Goal: Obtain resource: Download file/media

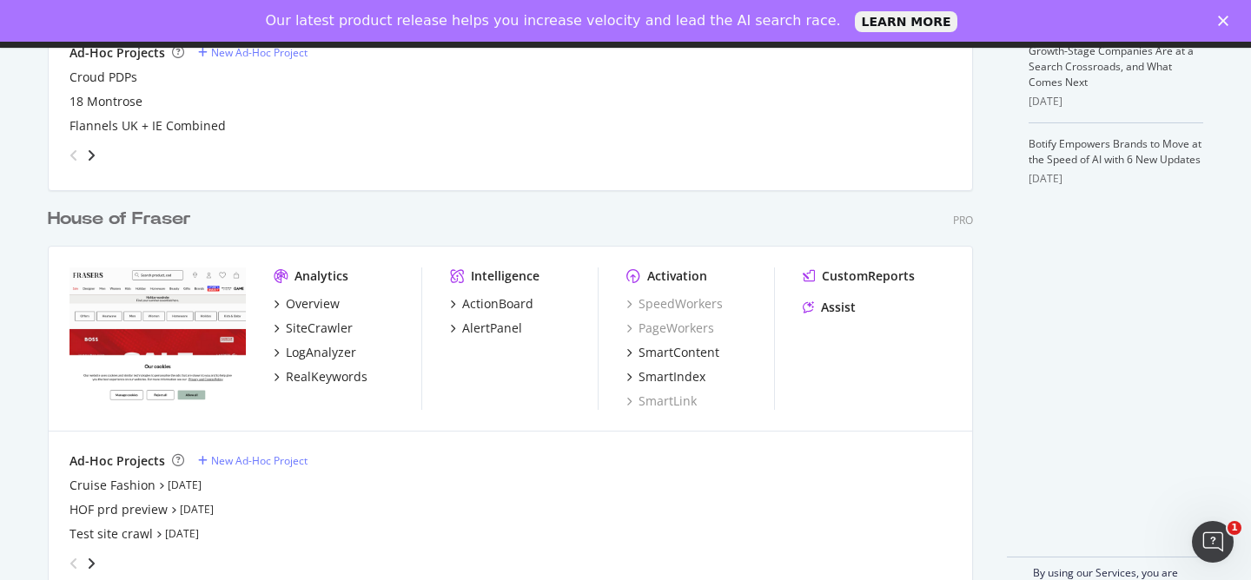
scroll to position [676, 0]
click at [334, 327] on div "SiteCrawler" at bounding box center [319, 328] width 67 height 17
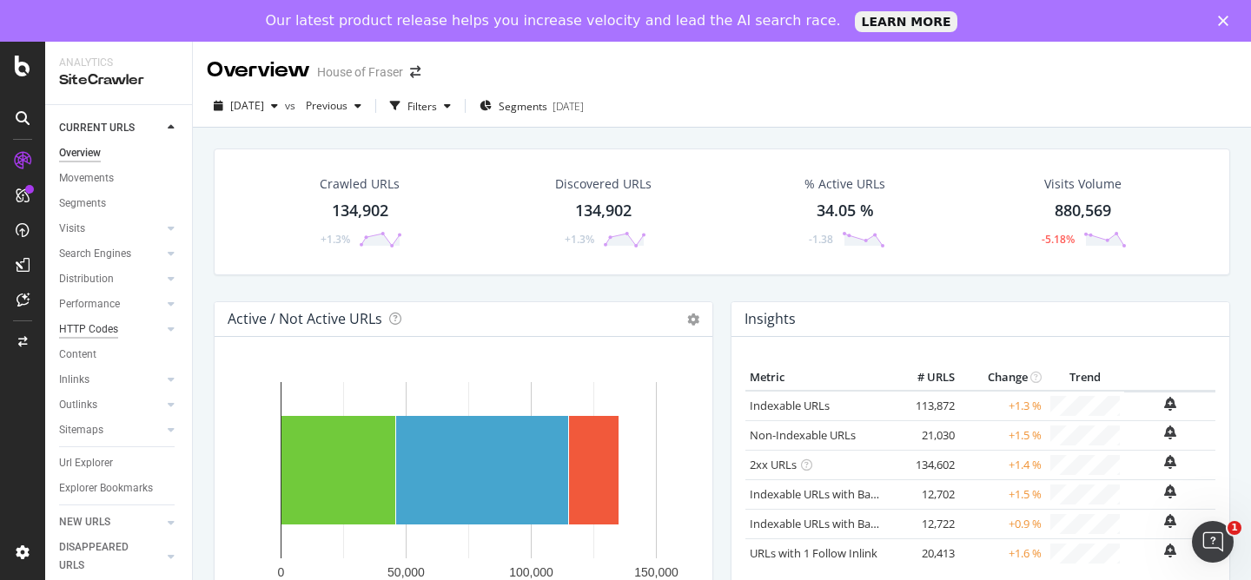
click at [101, 326] on div "HTTP Codes" at bounding box center [88, 329] width 59 height 18
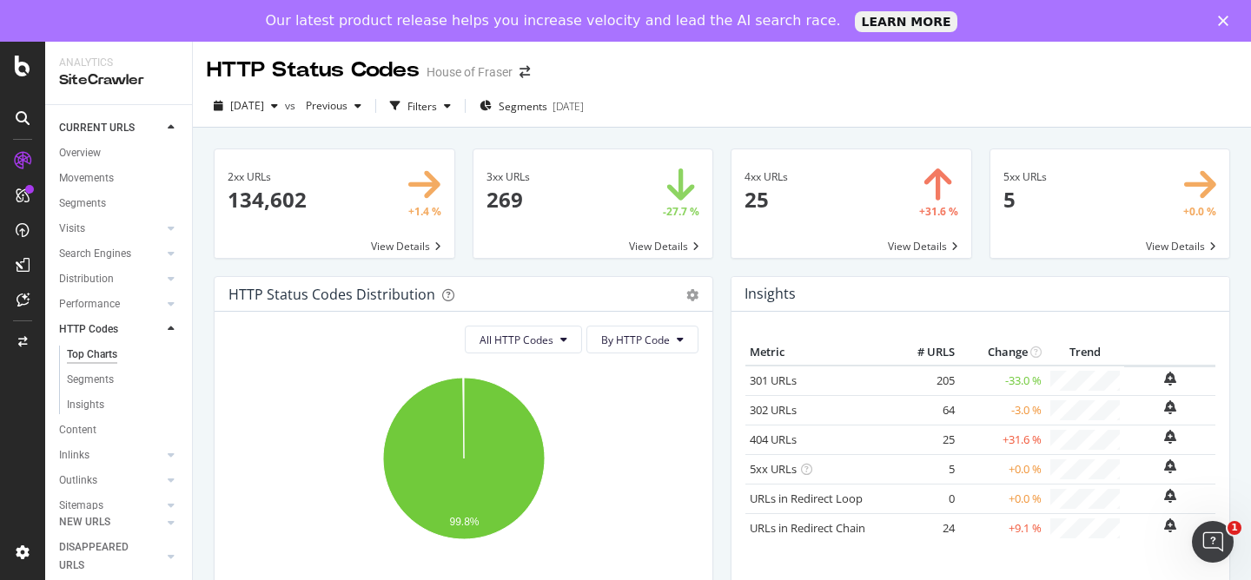
click at [627, 215] on span at bounding box center [593, 203] width 240 height 109
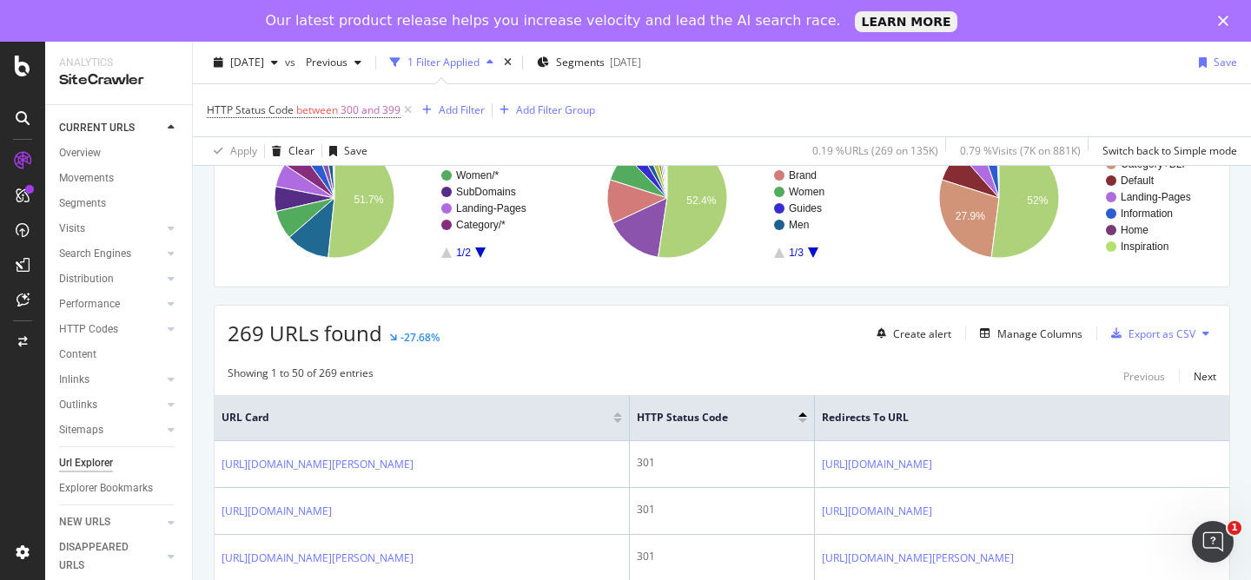
scroll to position [175, 0]
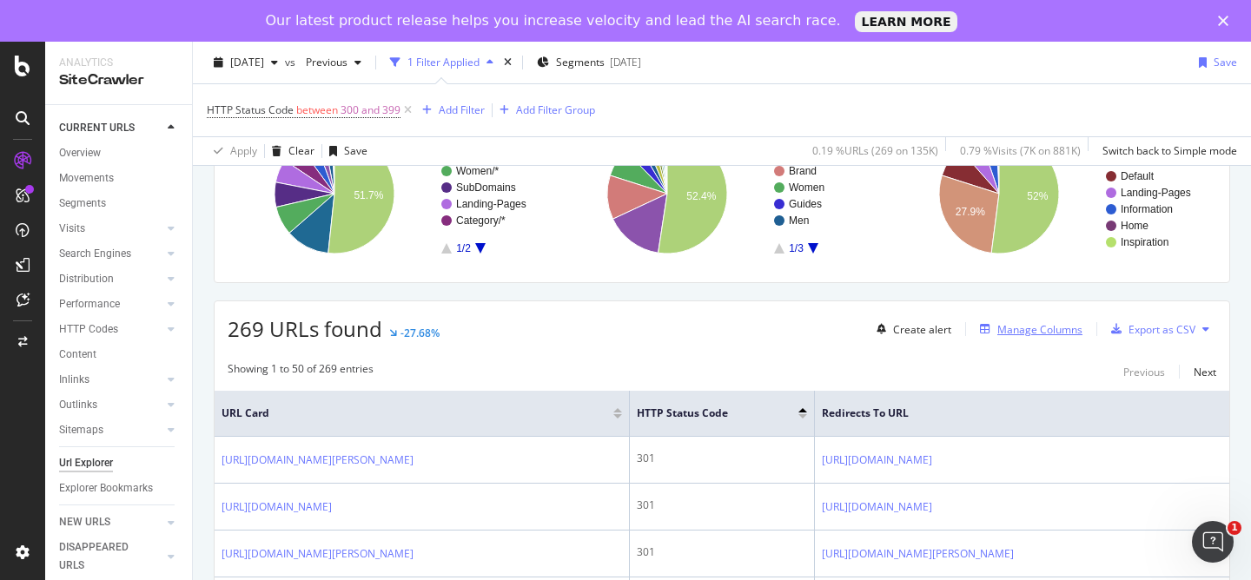
click at [1007, 325] on div "Manage Columns" at bounding box center [1039, 329] width 85 height 15
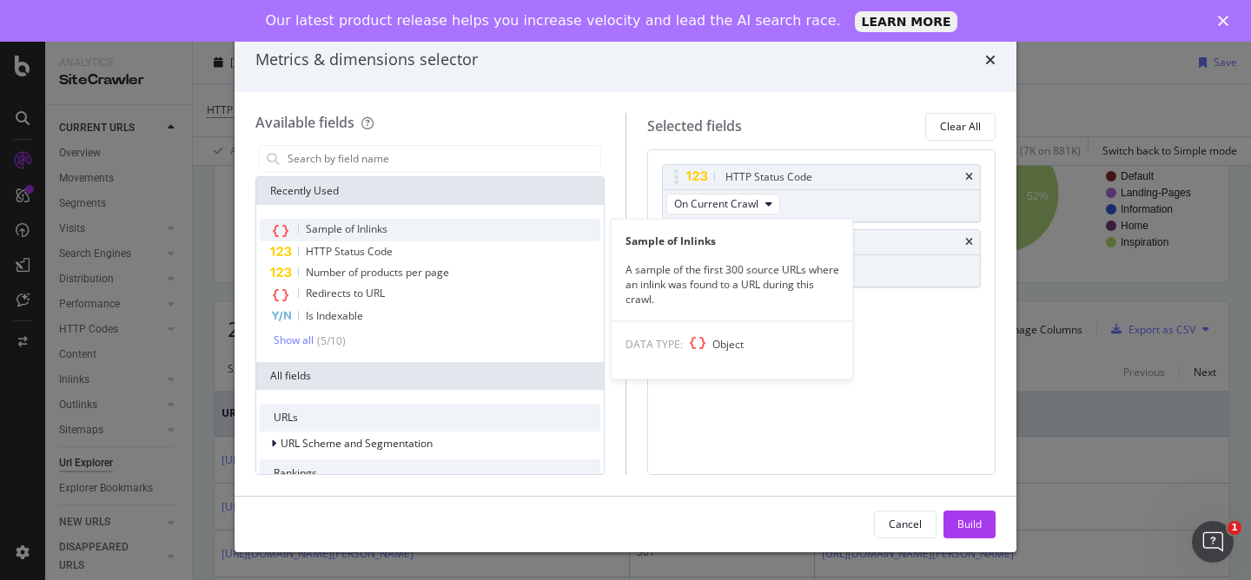
click at [343, 223] on span "Sample of Inlinks" at bounding box center [347, 228] width 82 height 15
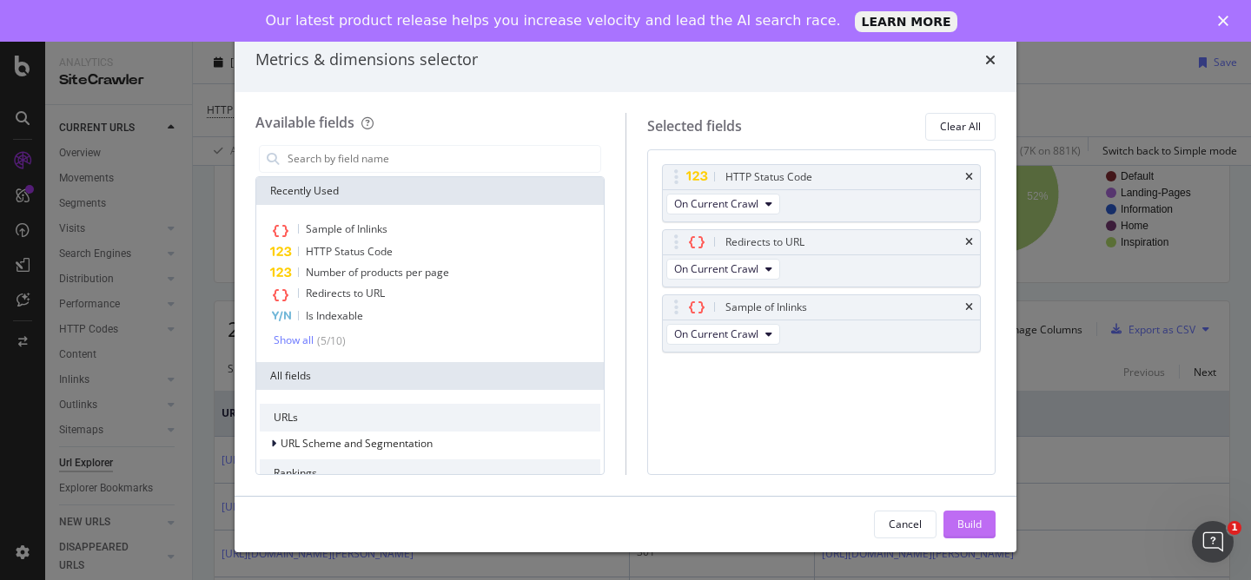
click at [965, 525] on div "Build" at bounding box center [969, 524] width 24 height 15
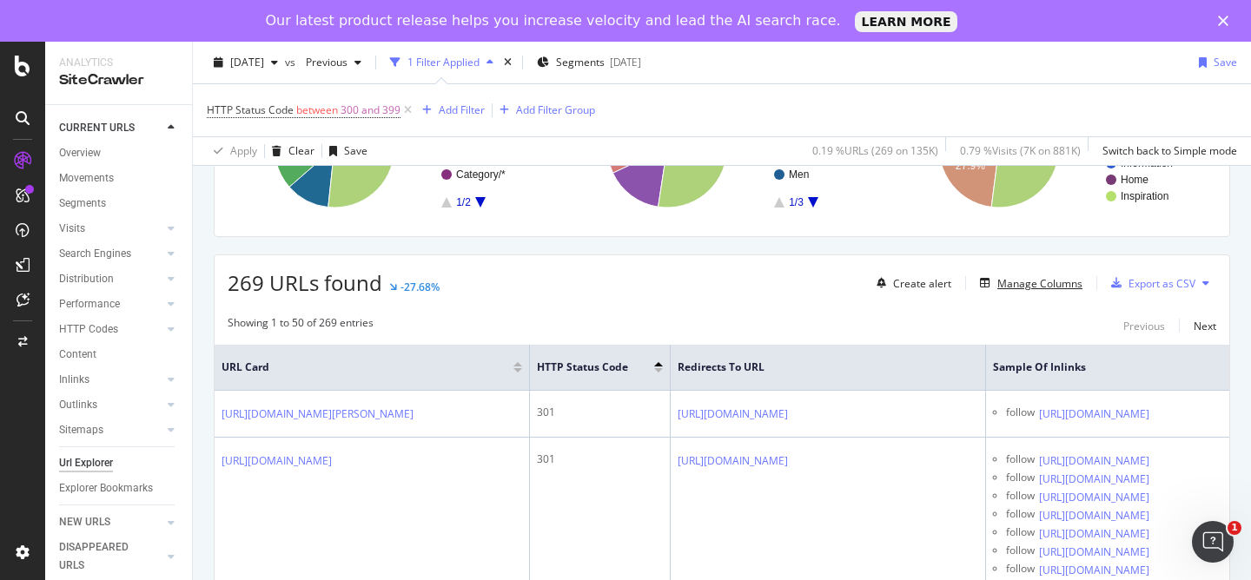
scroll to position [185, 0]
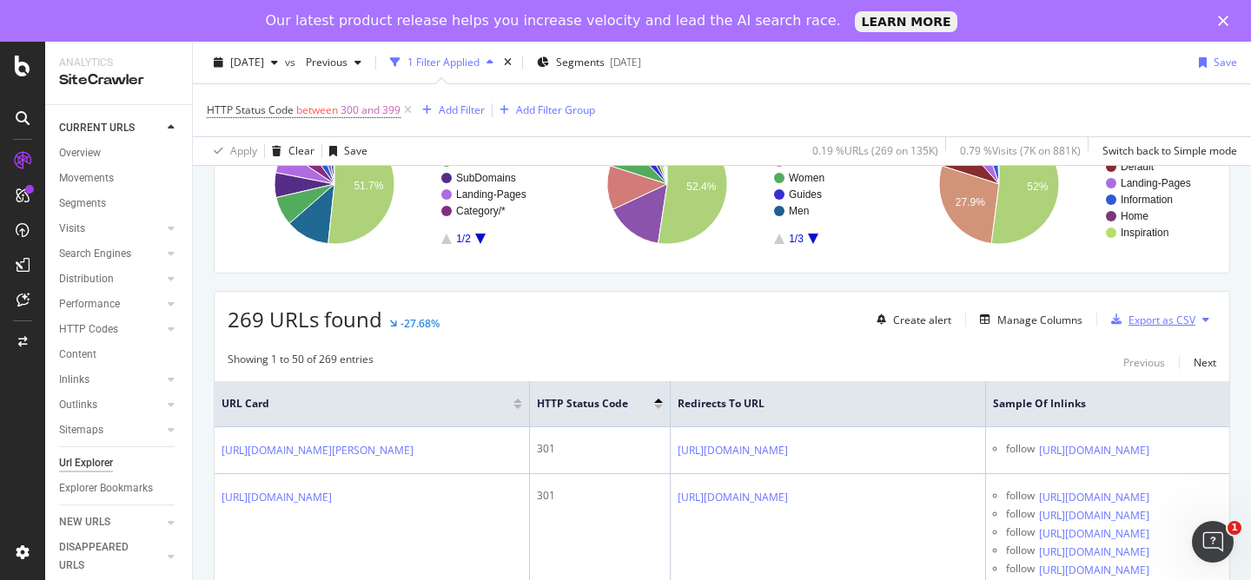
click at [1125, 323] on div "button" at bounding box center [1116, 319] width 24 height 10
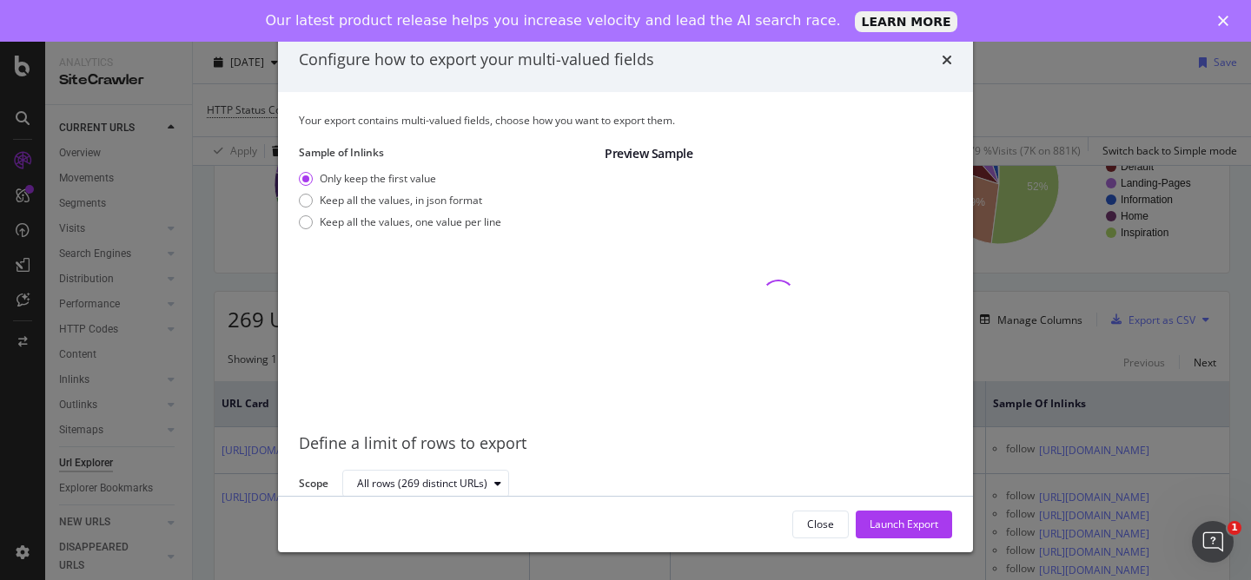
scroll to position [2, 0]
click at [419, 235] on div "Sample of Inlinks Only keep the first value Keep all the values, in json format…" at bounding box center [445, 280] width 292 height 274
click at [414, 233] on div "Only keep the first value Keep all the values, in json format Keep all the valu…" at bounding box center [400, 201] width 202 height 65
click at [414, 224] on div "Keep all the values, one value per line" at bounding box center [410, 220] width 181 height 15
click at [904, 529] on div "Launch Export" at bounding box center [903, 524] width 69 height 15
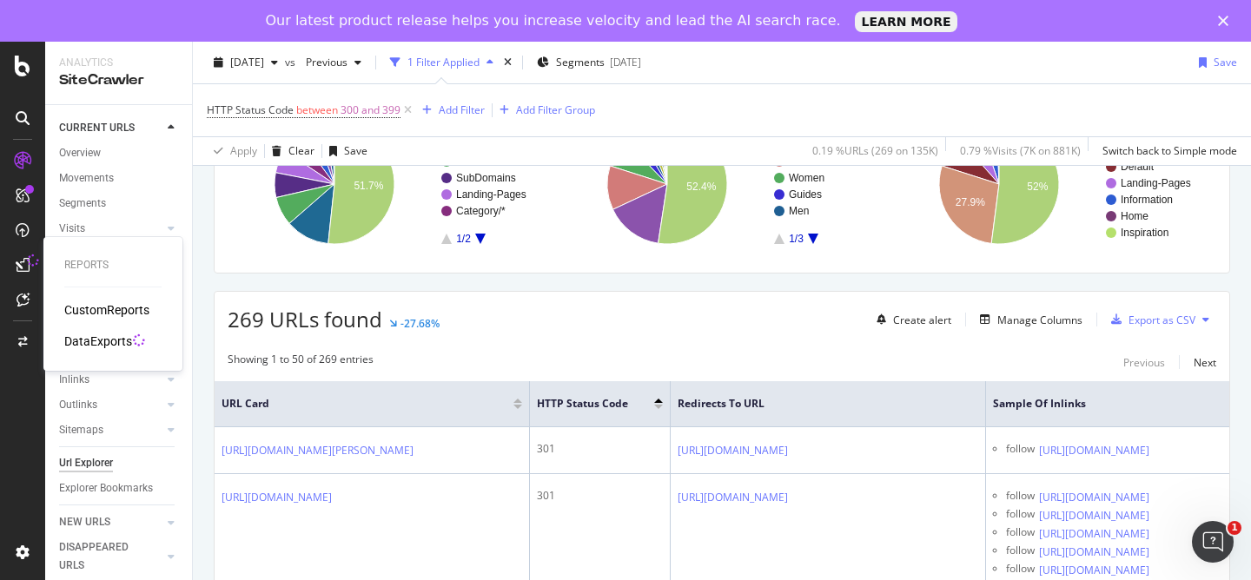
click at [103, 348] on div "DataExports" at bounding box center [98, 341] width 68 height 17
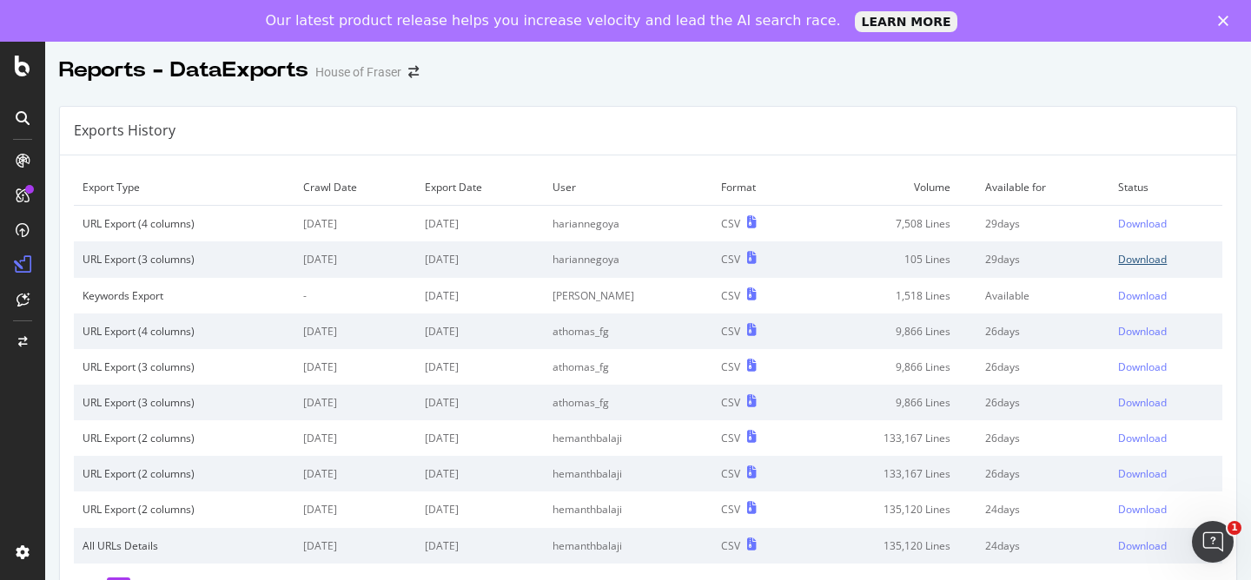
click at [1152, 257] on div "Download" at bounding box center [1142, 259] width 49 height 15
click at [1142, 228] on div "Download" at bounding box center [1142, 223] width 49 height 15
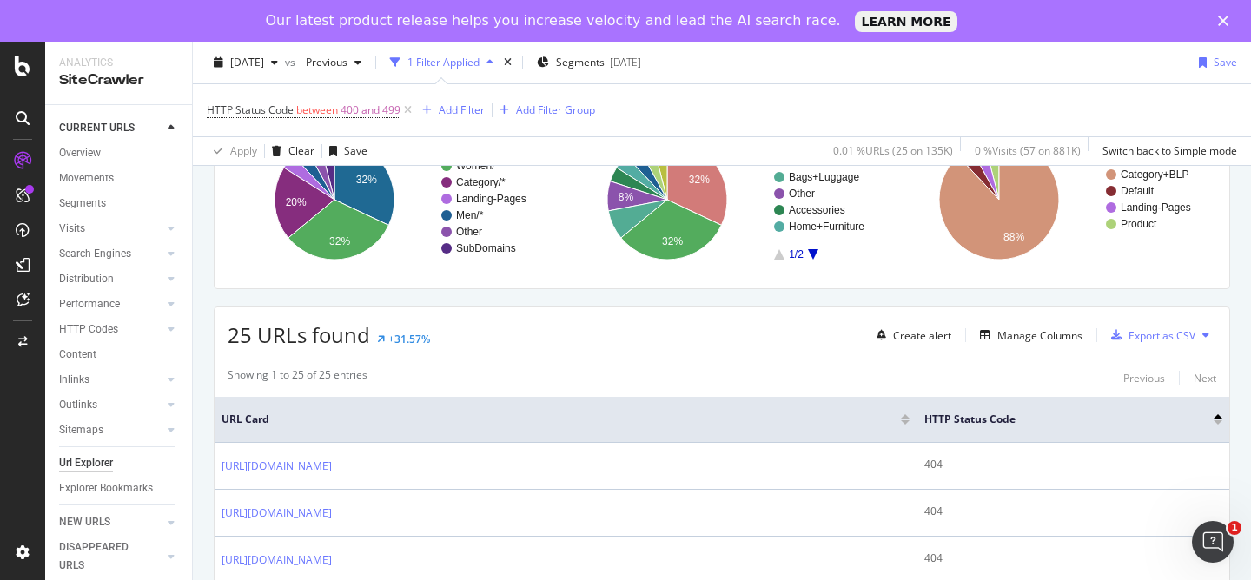
scroll to position [170, 0]
click at [1019, 346] on div "Create alert Manage Columns Export as CSV" at bounding box center [1042, 335] width 346 height 30
click at [1006, 336] on div "Manage Columns" at bounding box center [1039, 334] width 85 height 15
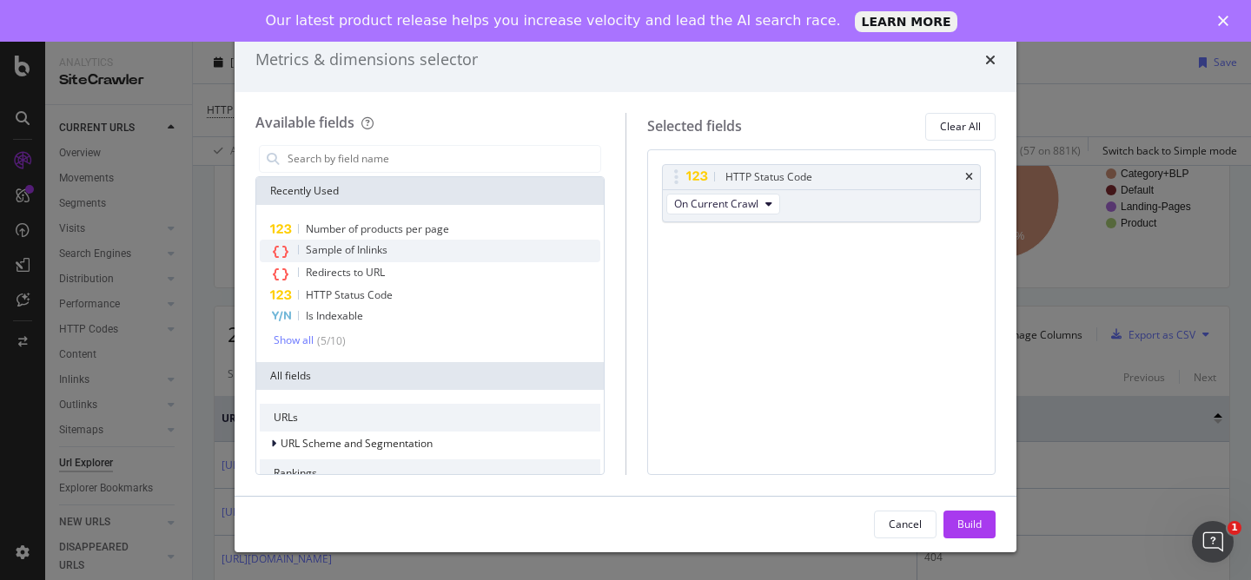
click at [375, 254] on span "Sample of Inlinks" at bounding box center [347, 249] width 82 height 15
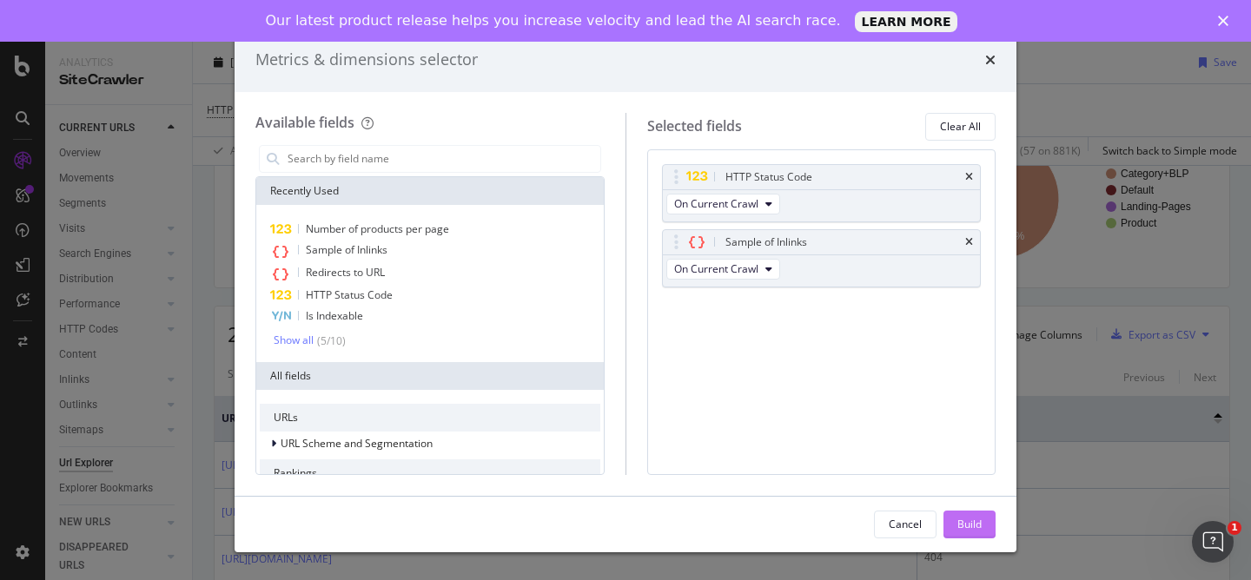
click at [974, 525] on div "Build" at bounding box center [969, 524] width 24 height 15
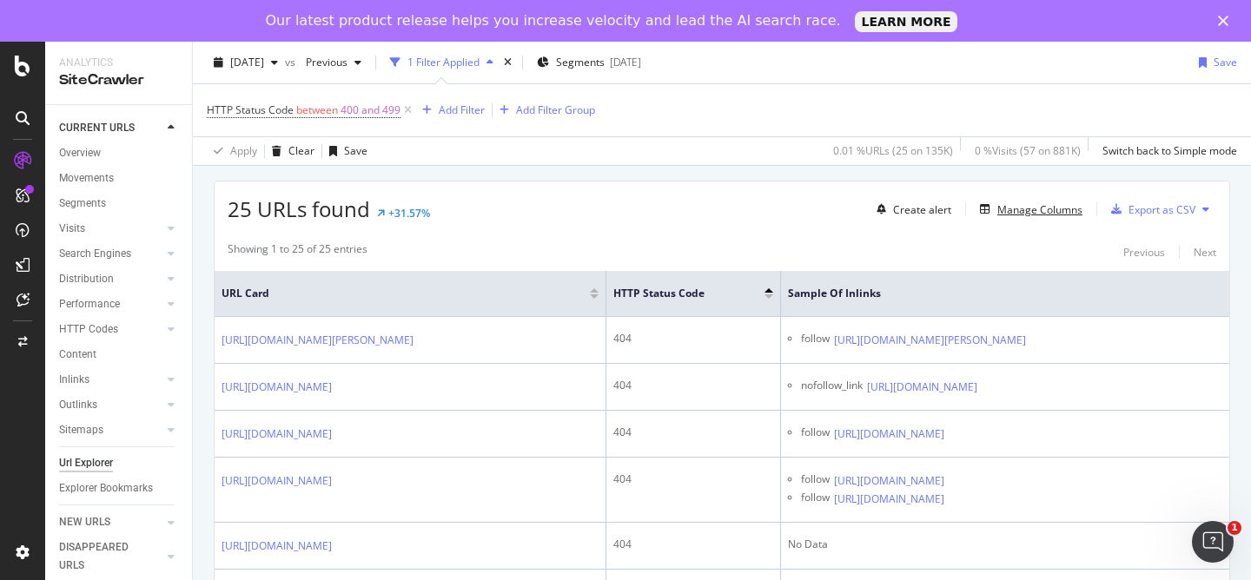
scroll to position [152, 0]
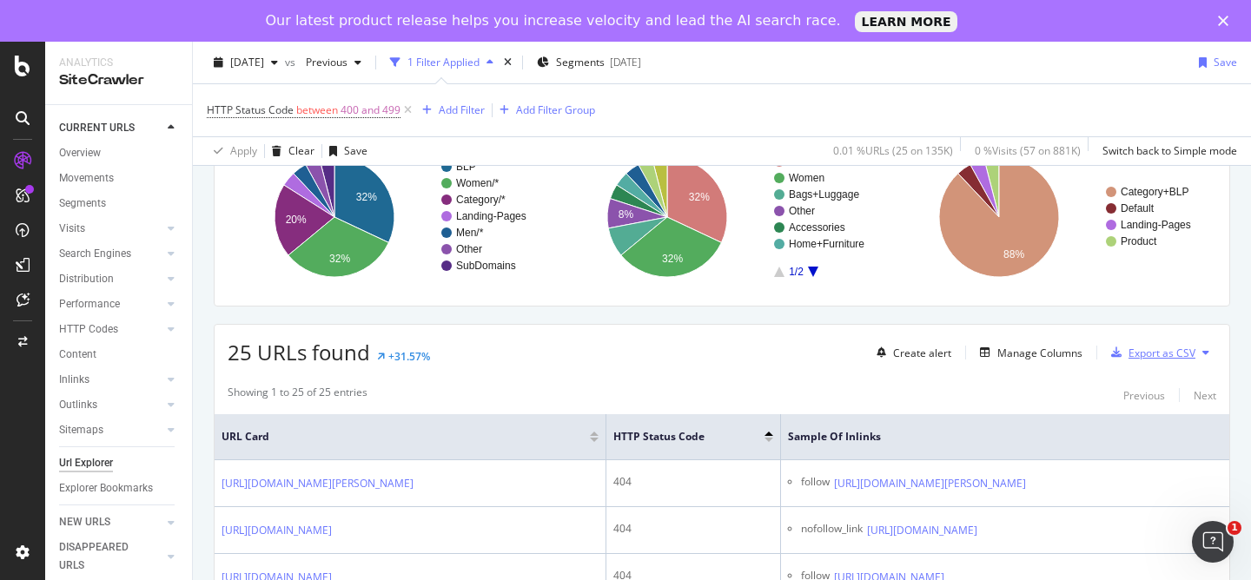
click at [1134, 363] on div "Export as CSV" at bounding box center [1149, 353] width 91 height 26
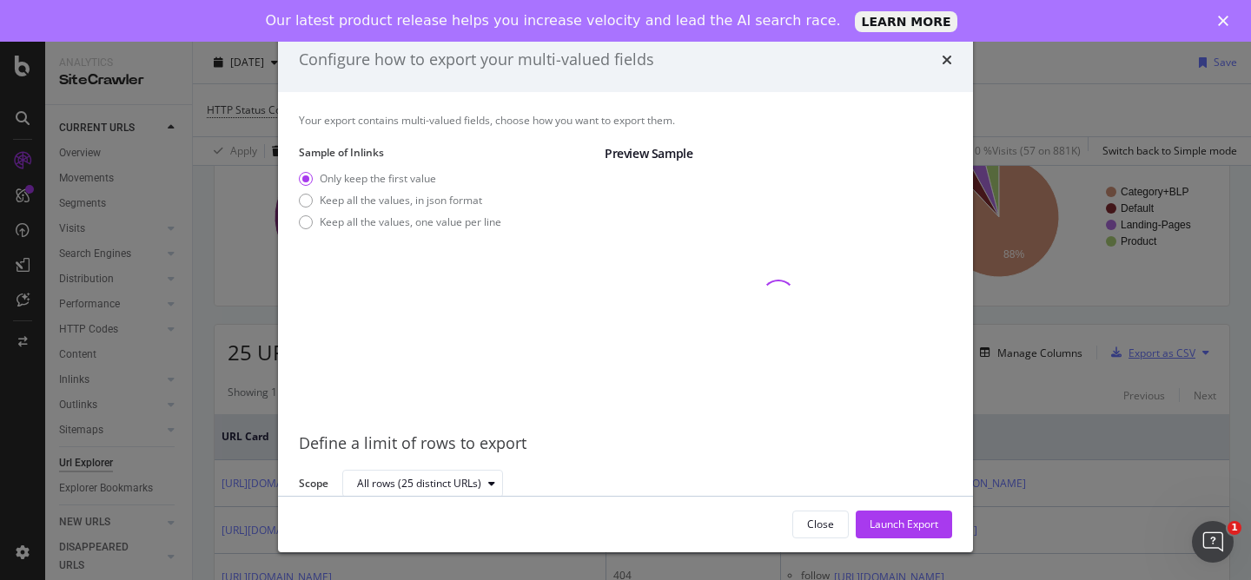
scroll to position [2, 0]
click at [371, 220] on div "Keep all the values, one value per line" at bounding box center [410, 220] width 181 height 15
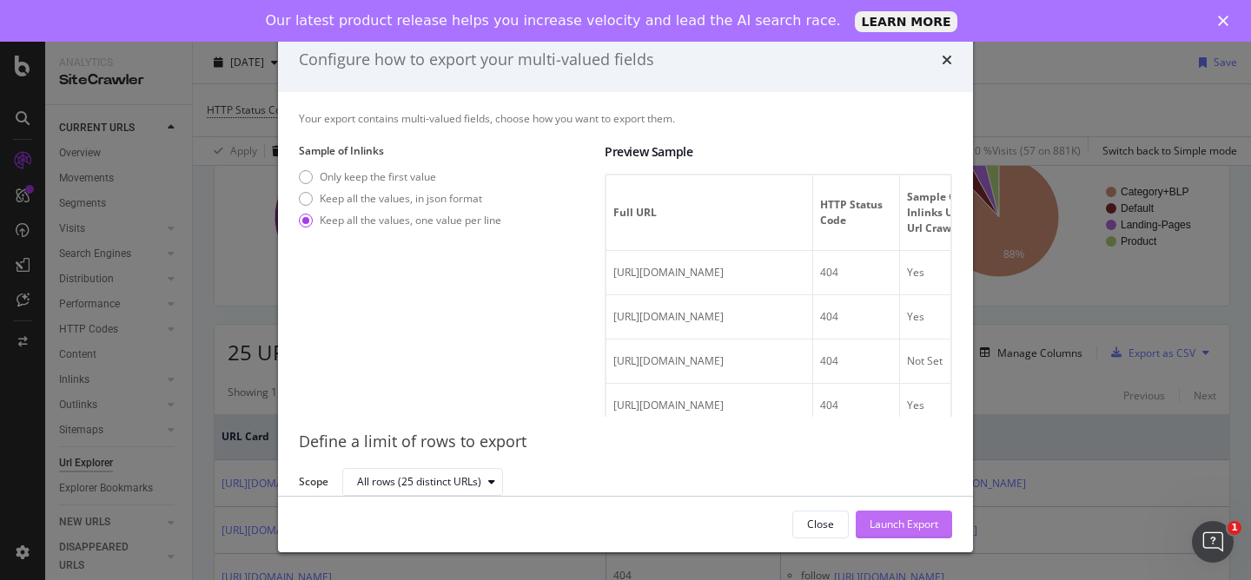
click at [894, 533] on div "Launch Export" at bounding box center [903, 524] width 69 height 26
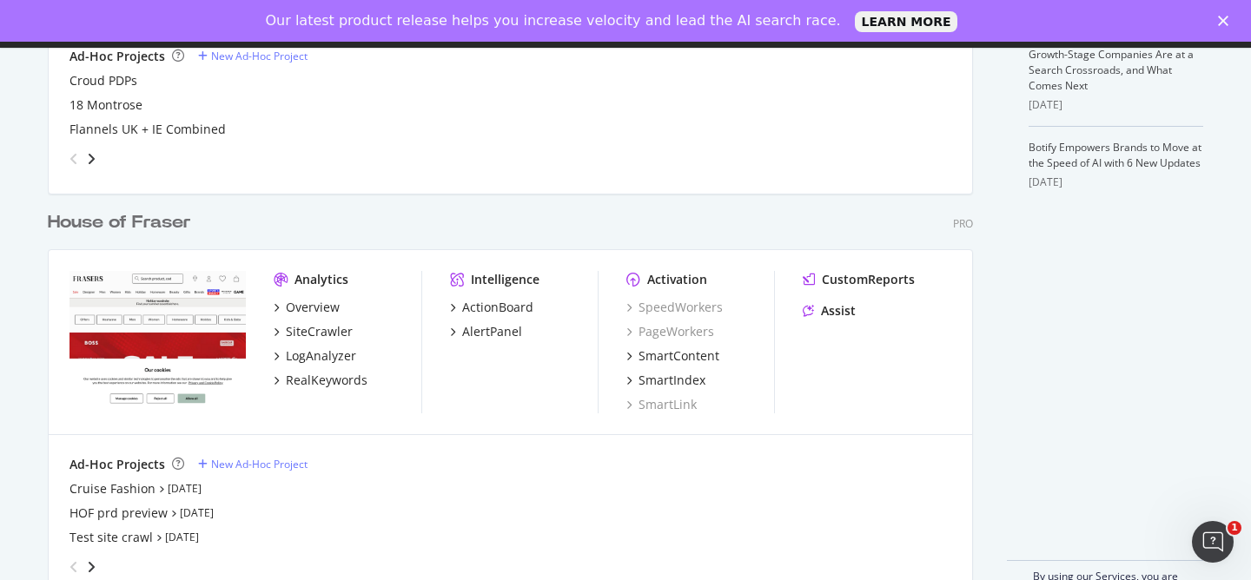
scroll to position [677, 0]
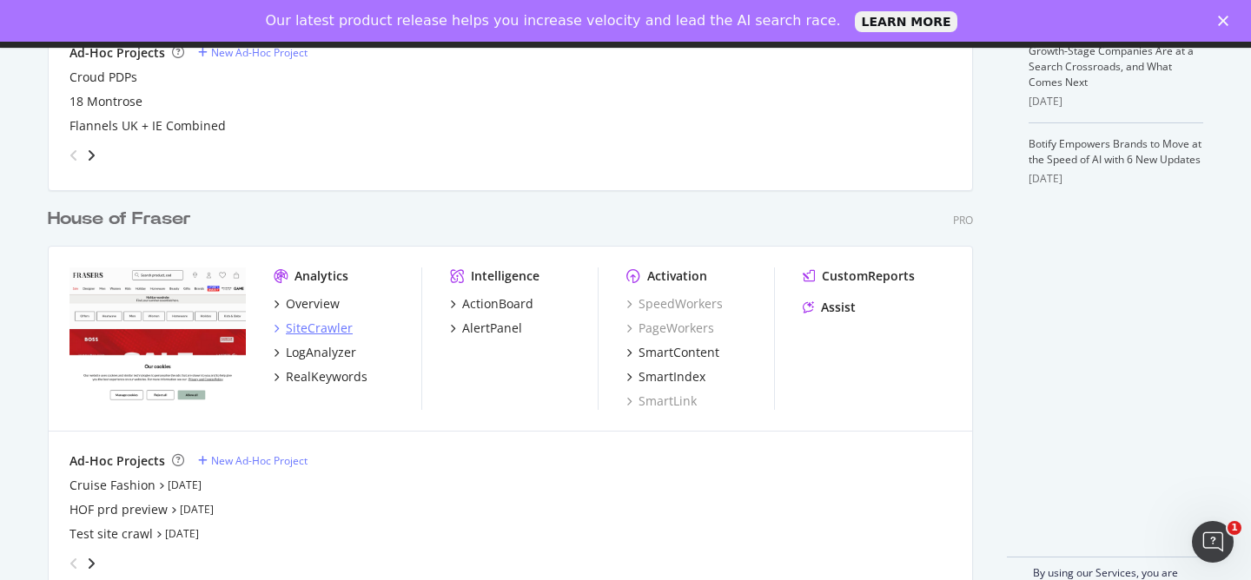
click at [324, 328] on div "SiteCrawler" at bounding box center [319, 328] width 67 height 17
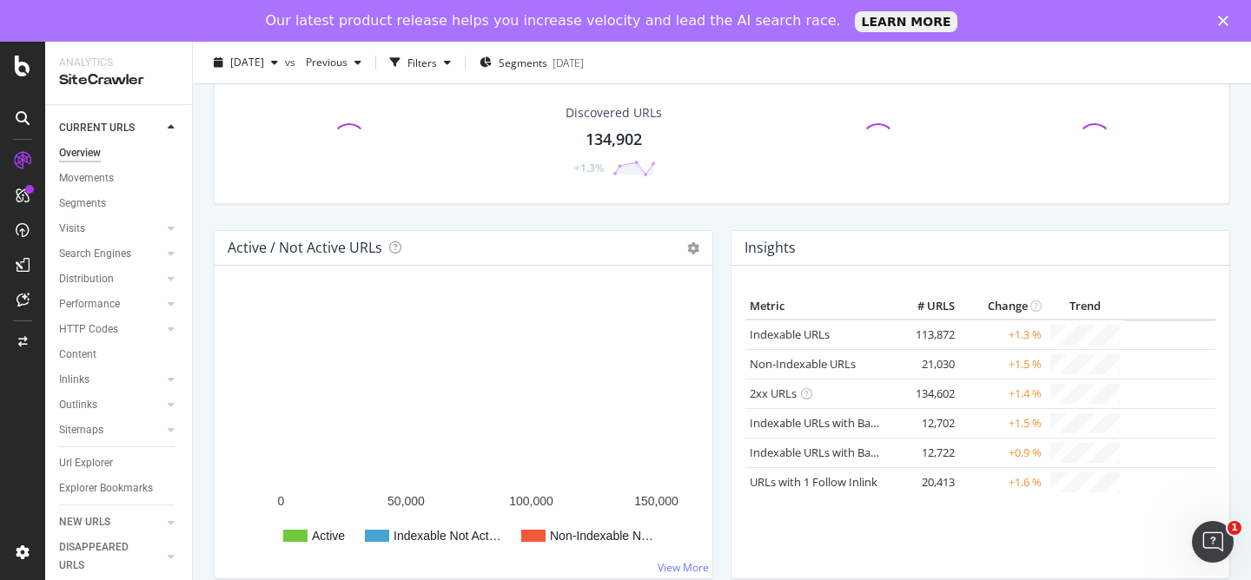
scroll to position [55, 0]
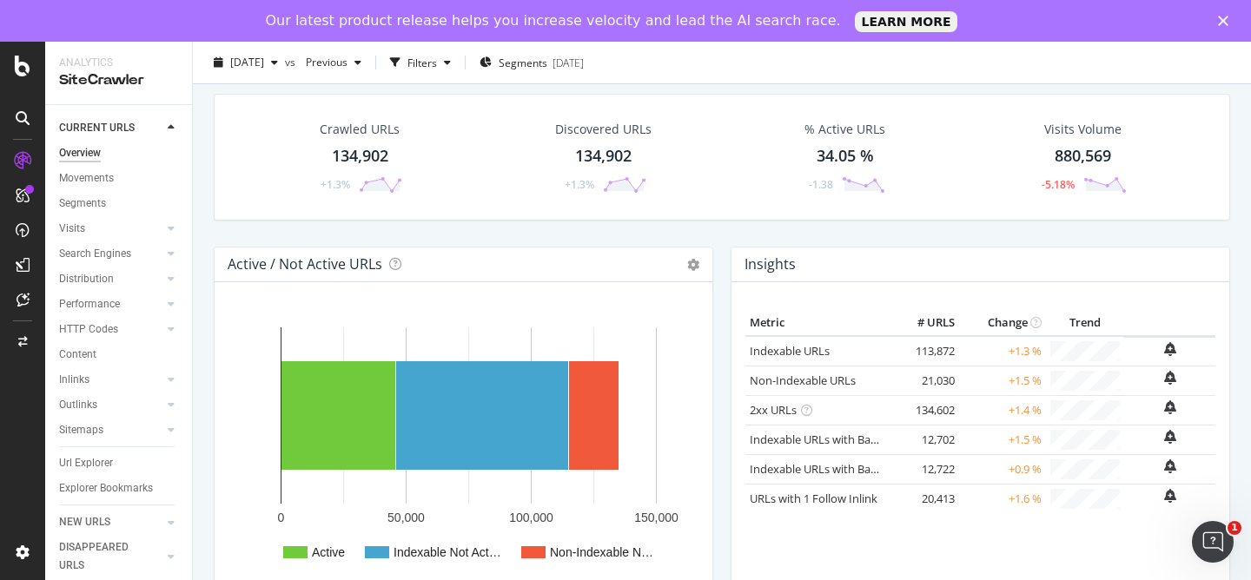
click at [96, 331] on div "HTTP Codes" at bounding box center [88, 329] width 59 height 18
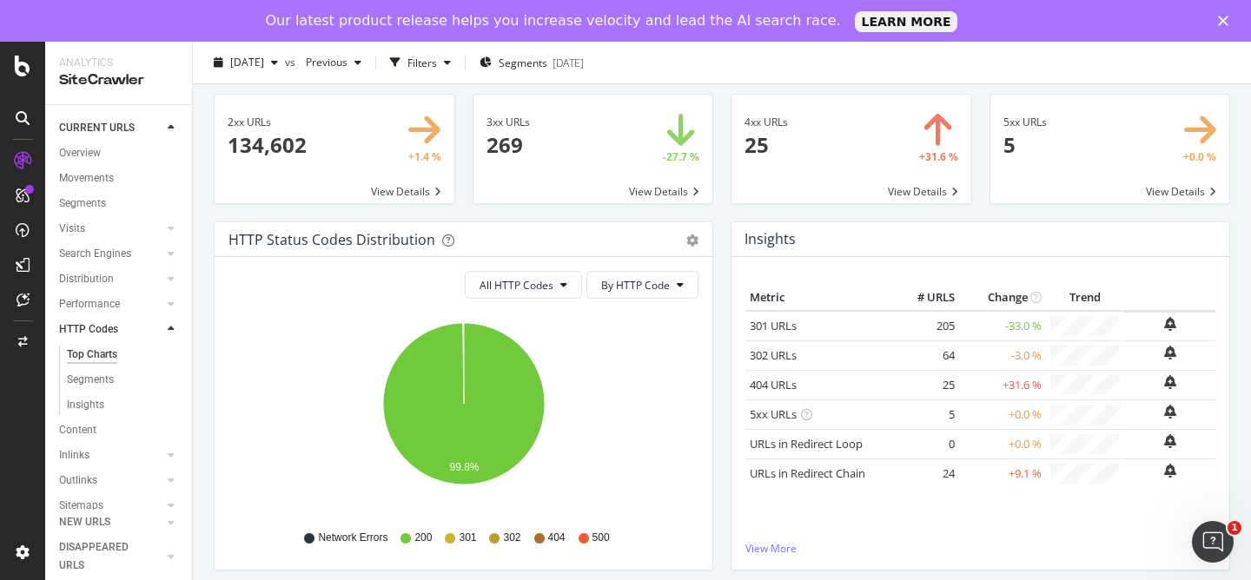
click at [873, 167] on span at bounding box center [851, 149] width 240 height 109
